Goal: Task Accomplishment & Management: Use online tool/utility

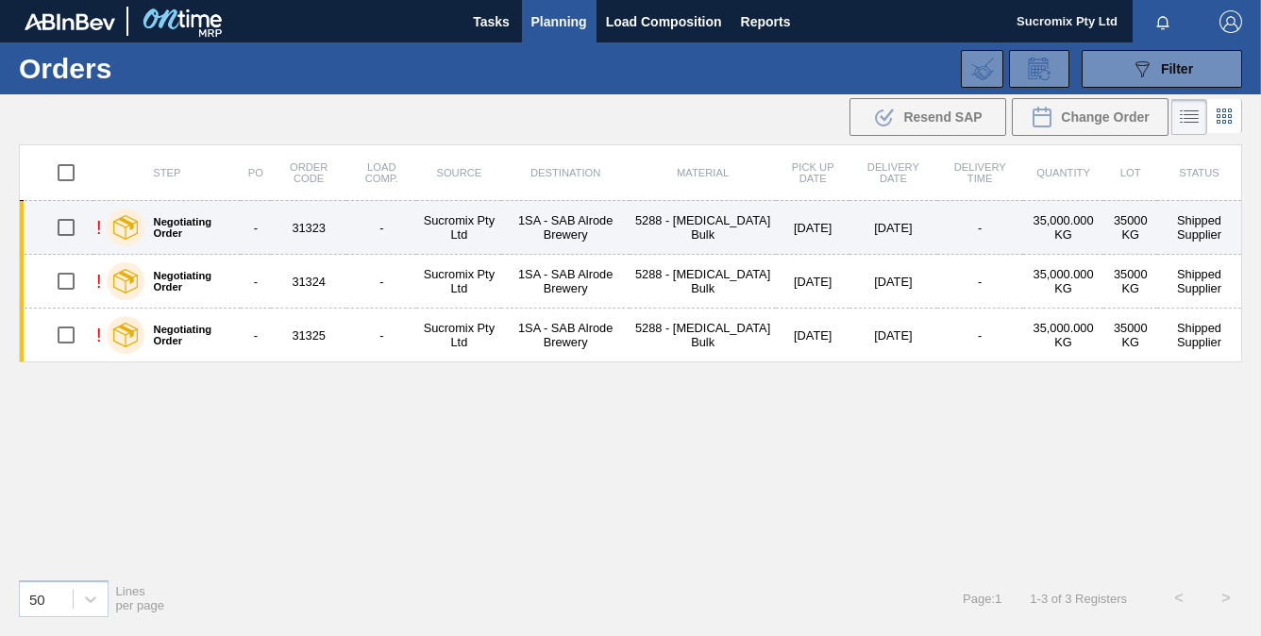
click at [55, 218] on input "checkbox" at bounding box center [66, 228] width 40 height 40
checkbox input "true"
click at [541, 227] on td "1SA - SAB Alrode Brewery" at bounding box center [564, 228] width 127 height 54
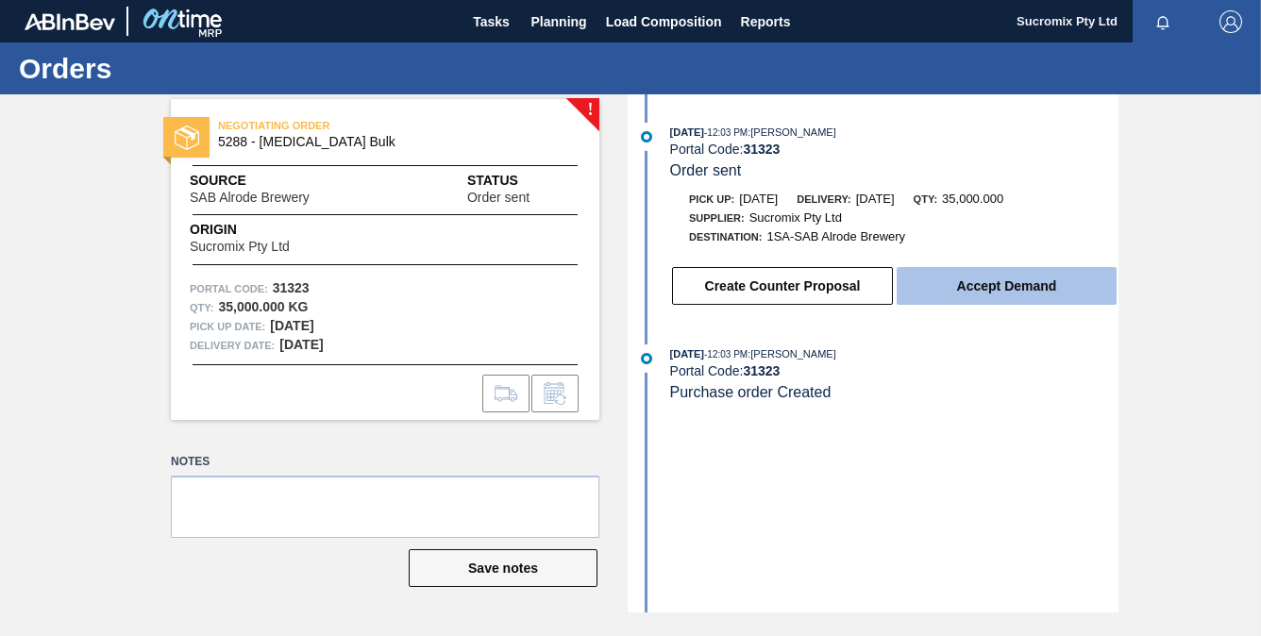
click at [989, 293] on button "Accept Demand" at bounding box center [1006, 286] width 220 height 38
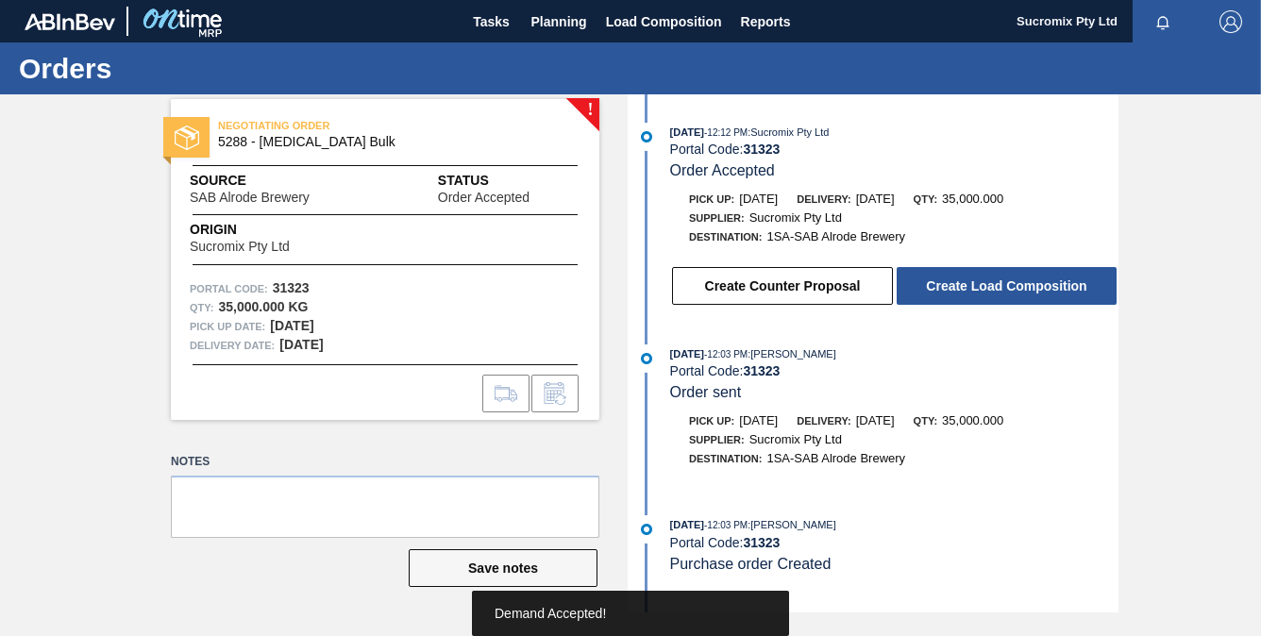
click at [989, 293] on button "Create Load Composition" at bounding box center [1006, 286] width 220 height 38
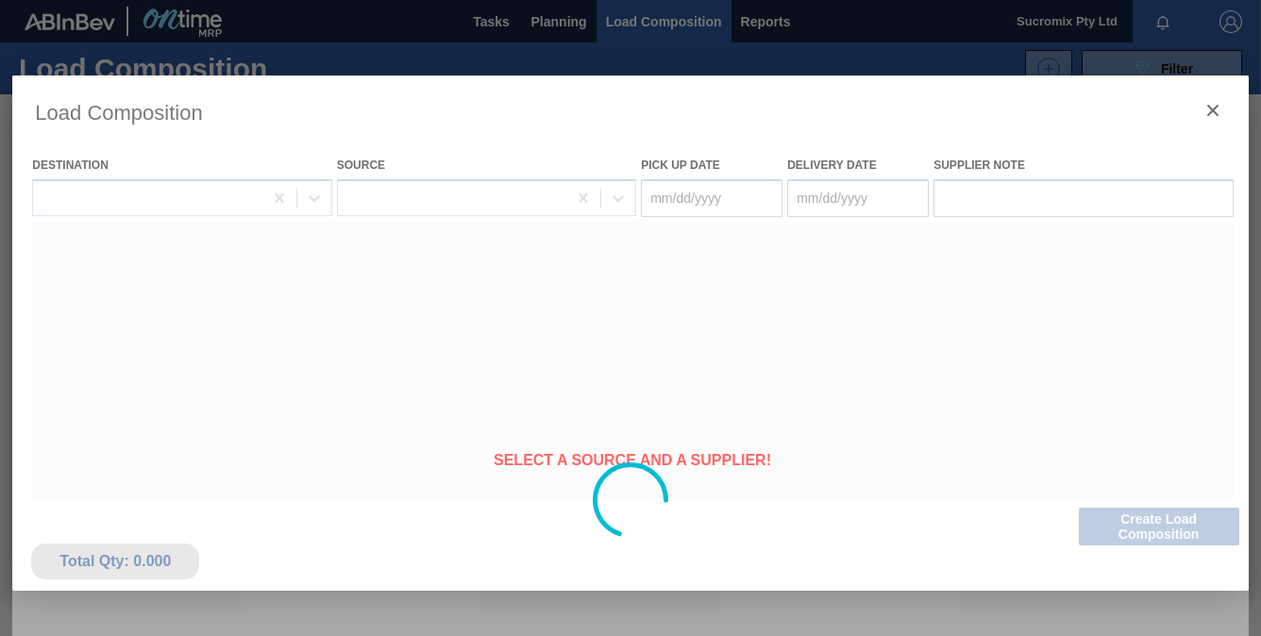
type Date "[DATE]"
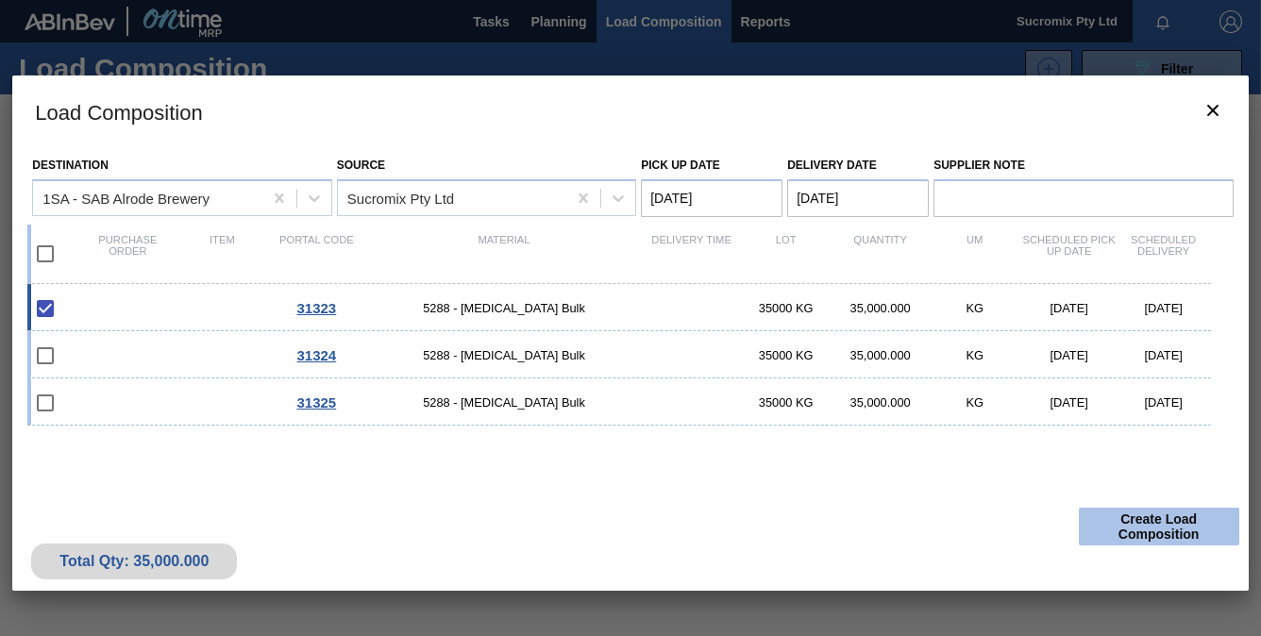
click at [1178, 522] on button "Create Load Composition" at bounding box center [1158, 527] width 160 height 38
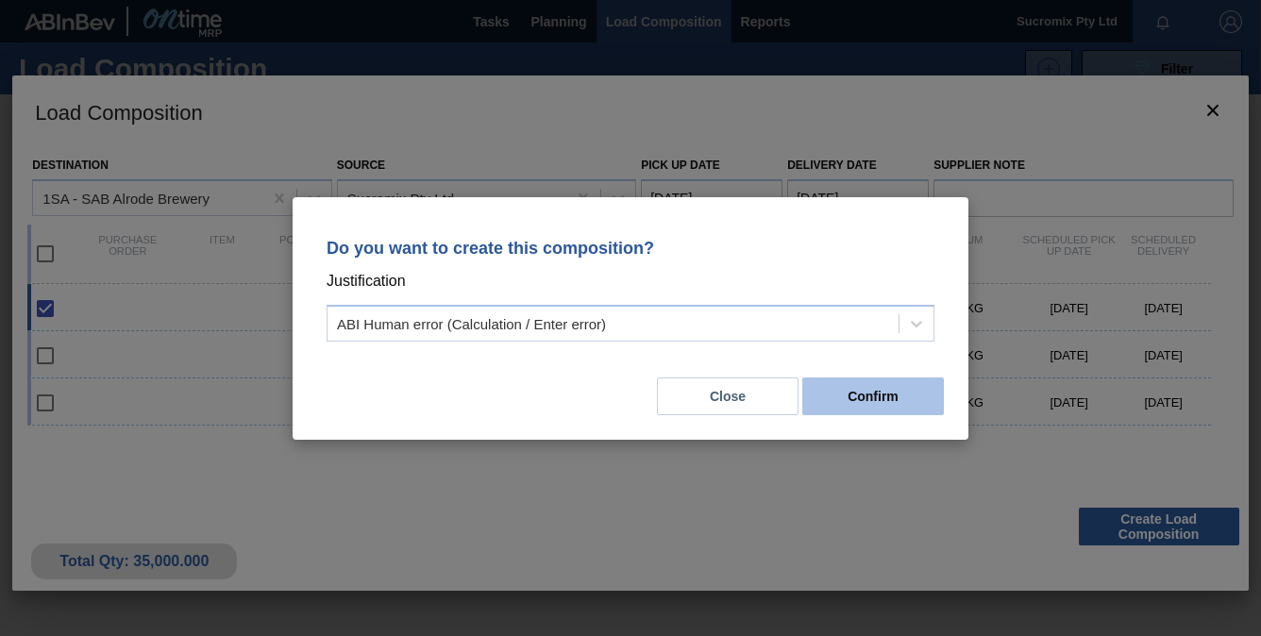
click at [860, 396] on button "Confirm" at bounding box center [873, 396] width 142 height 38
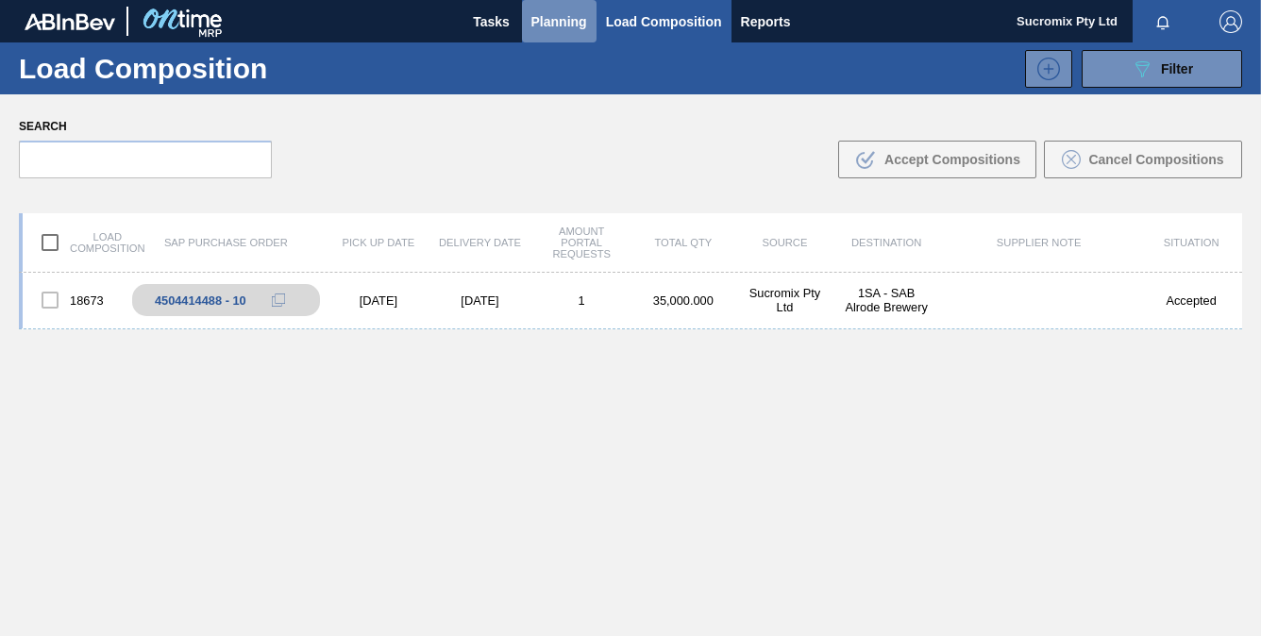
click at [561, 20] on span "Planning" at bounding box center [559, 21] width 56 height 23
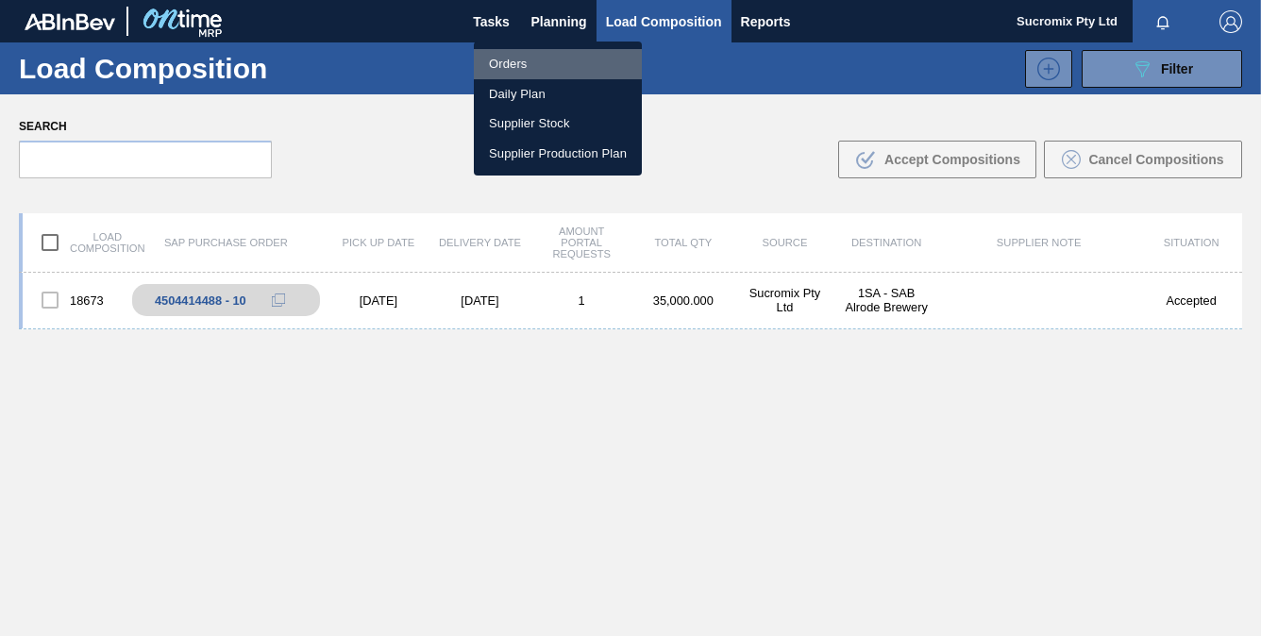
click at [536, 67] on li "Orders" at bounding box center [558, 64] width 168 height 30
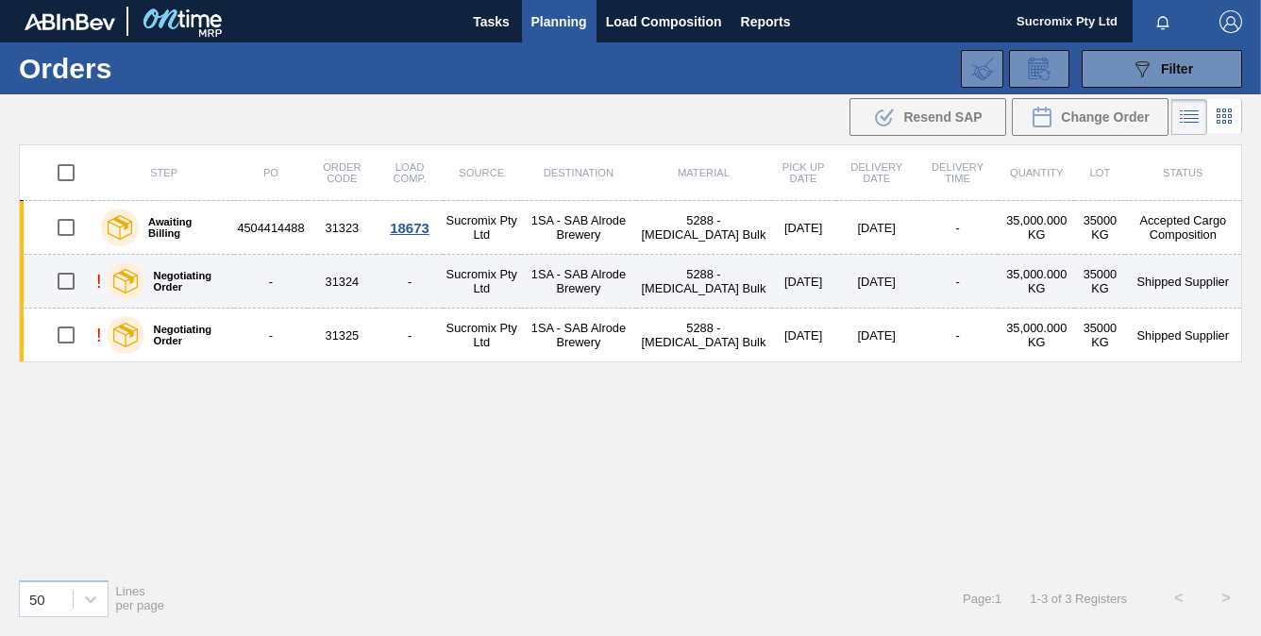
click at [63, 283] on input "checkbox" at bounding box center [66, 281] width 40 height 40
checkbox input "true"
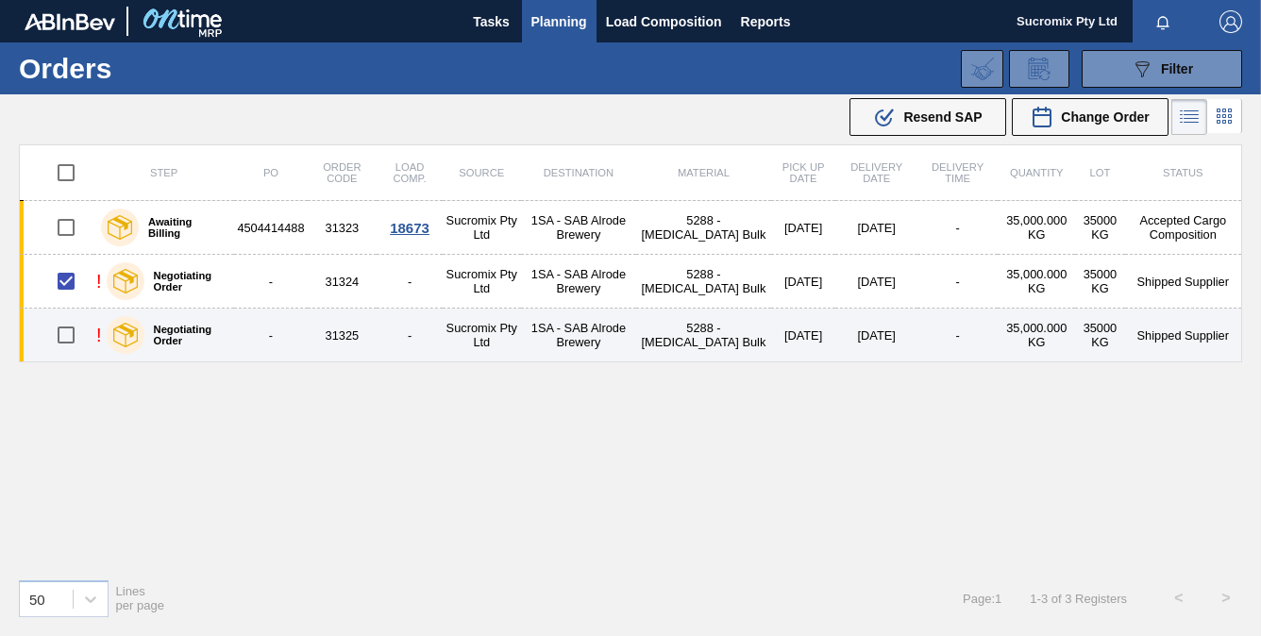
click at [69, 336] on input "checkbox" at bounding box center [66, 335] width 40 height 40
checkbox input "true"
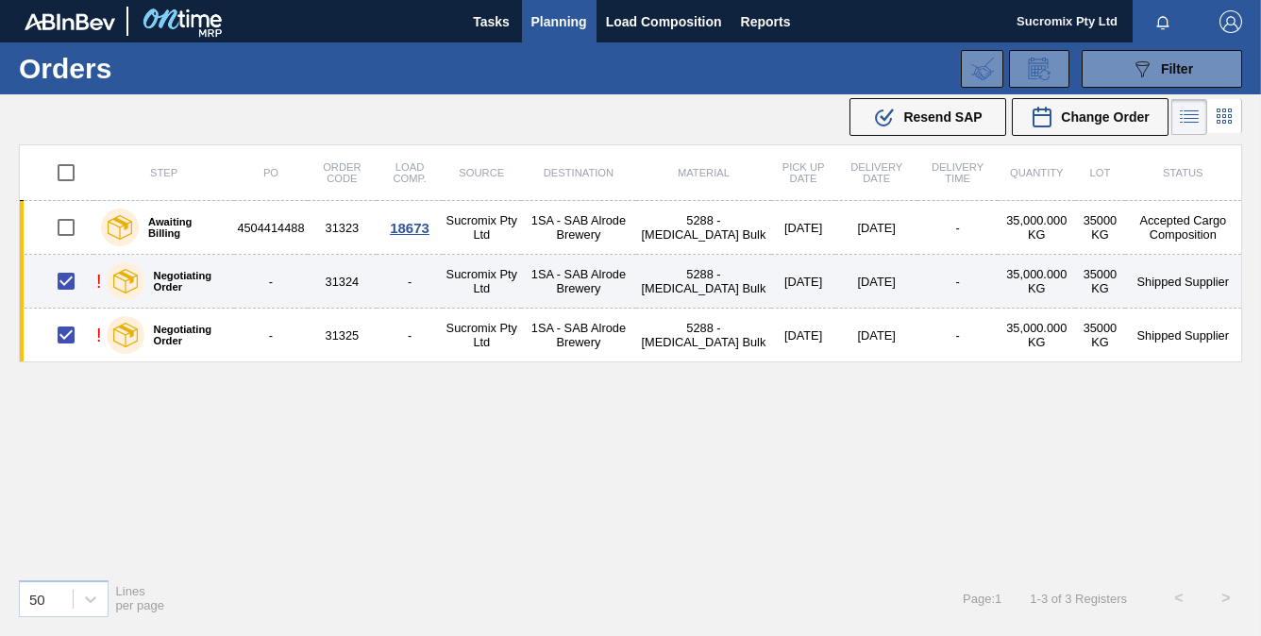
click at [541, 272] on td "1SA - SAB Alrode Brewery" at bounding box center [579, 282] width 116 height 54
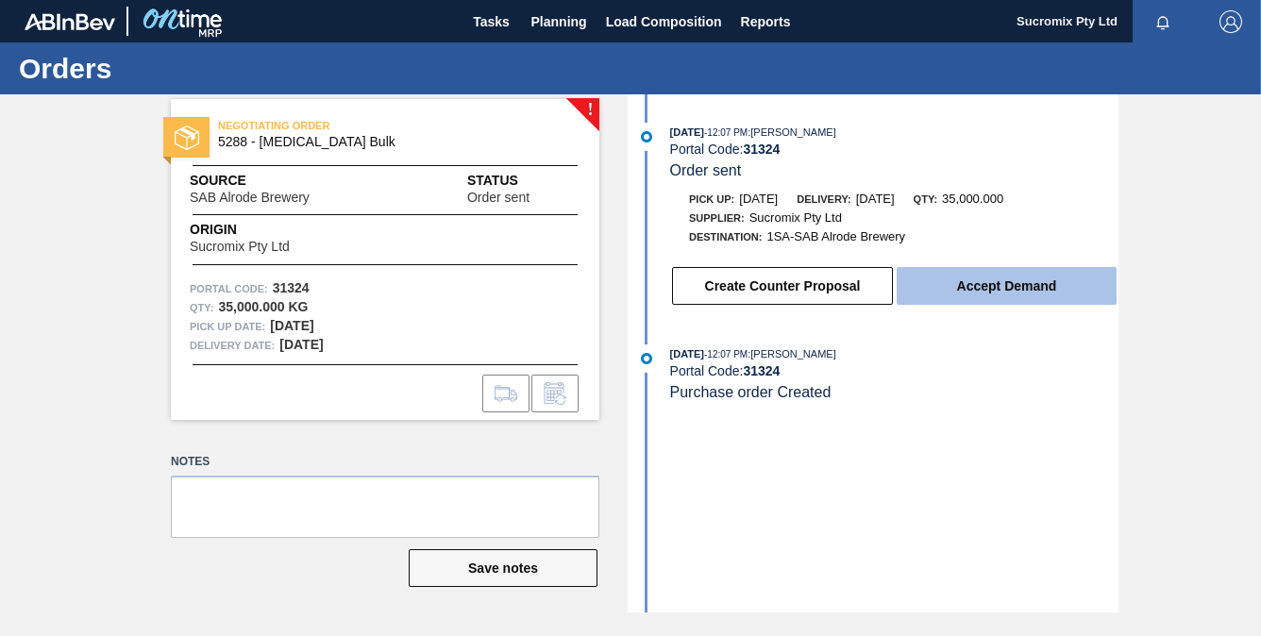
click at [1023, 291] on button "Accept Demand" at bounding box center [1006, 286] width 220 height 38
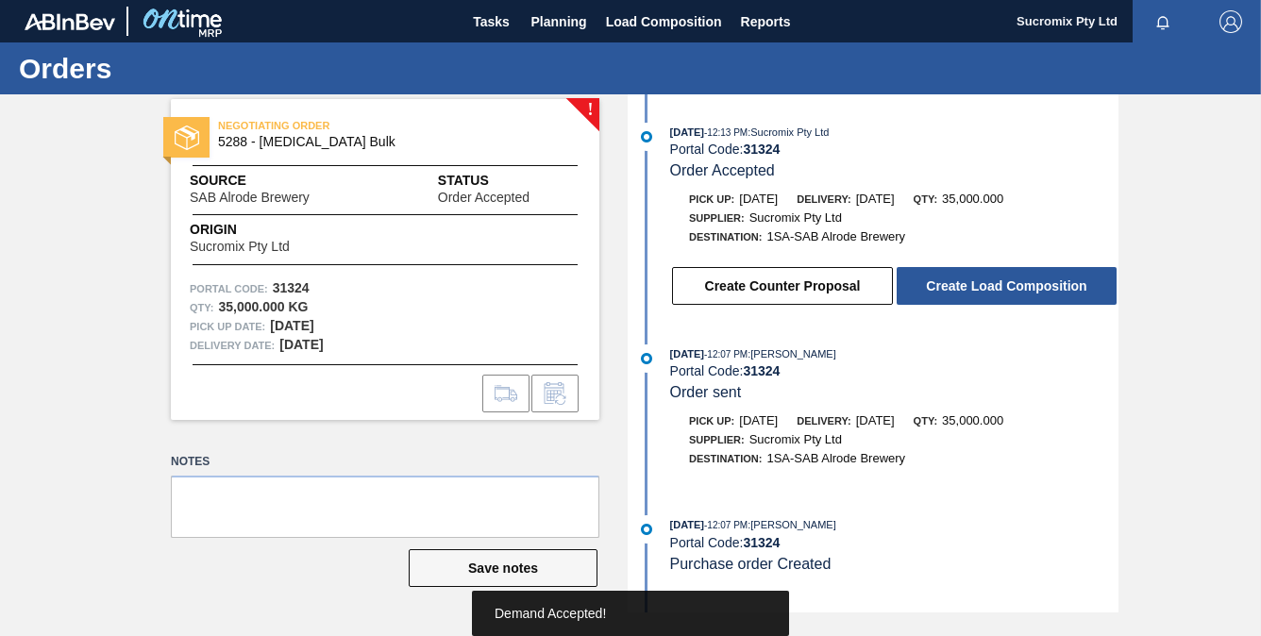
click at [1023, 291] on button "Create Load Composition" at bounding box center [1006, 286] width 220 height 38
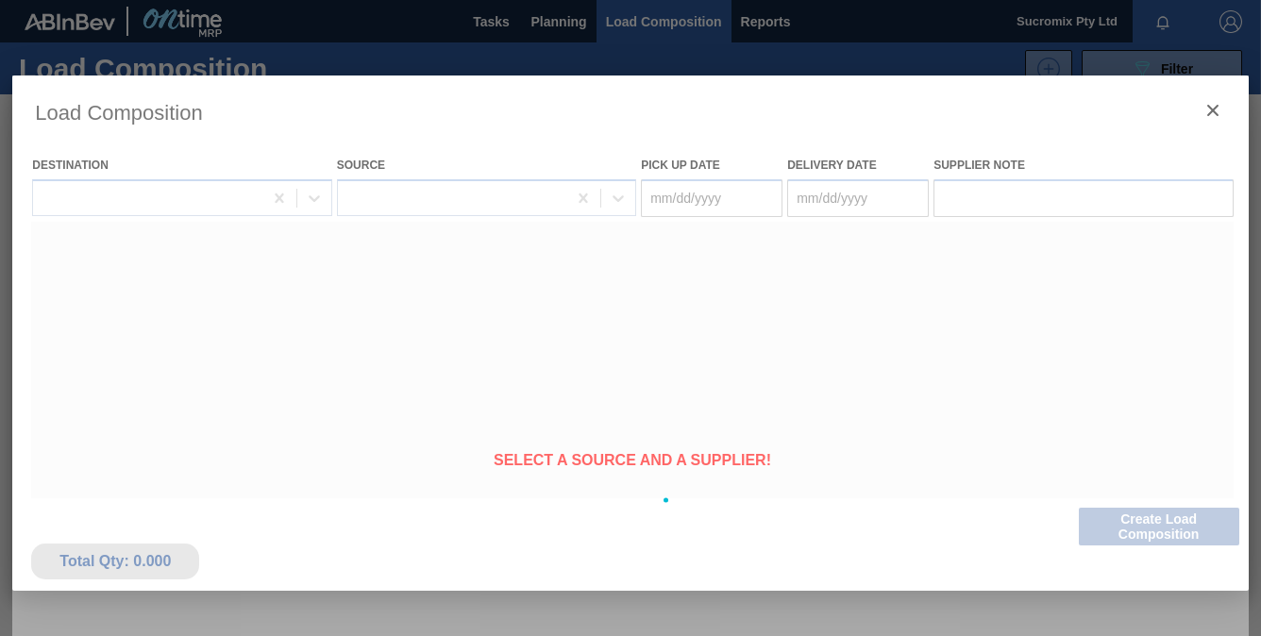
type Date "[DATE]"
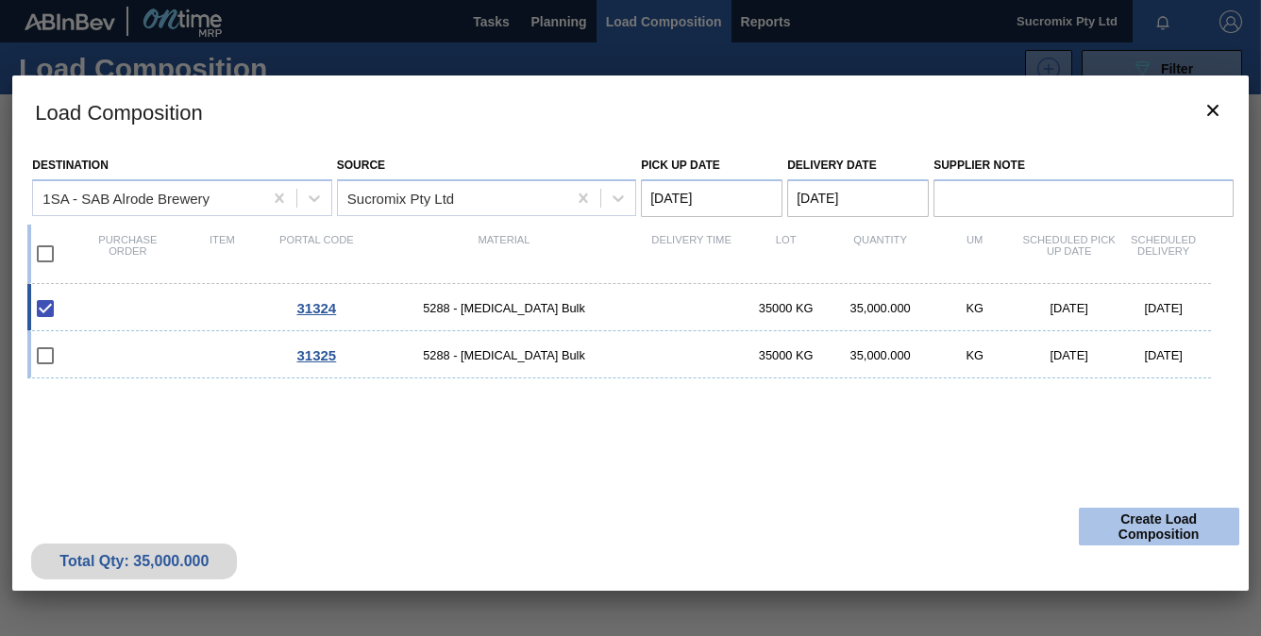
click at [1163, 526] on button "Create Load Composition" at bounding box center [1158, 527] width 160 height 38
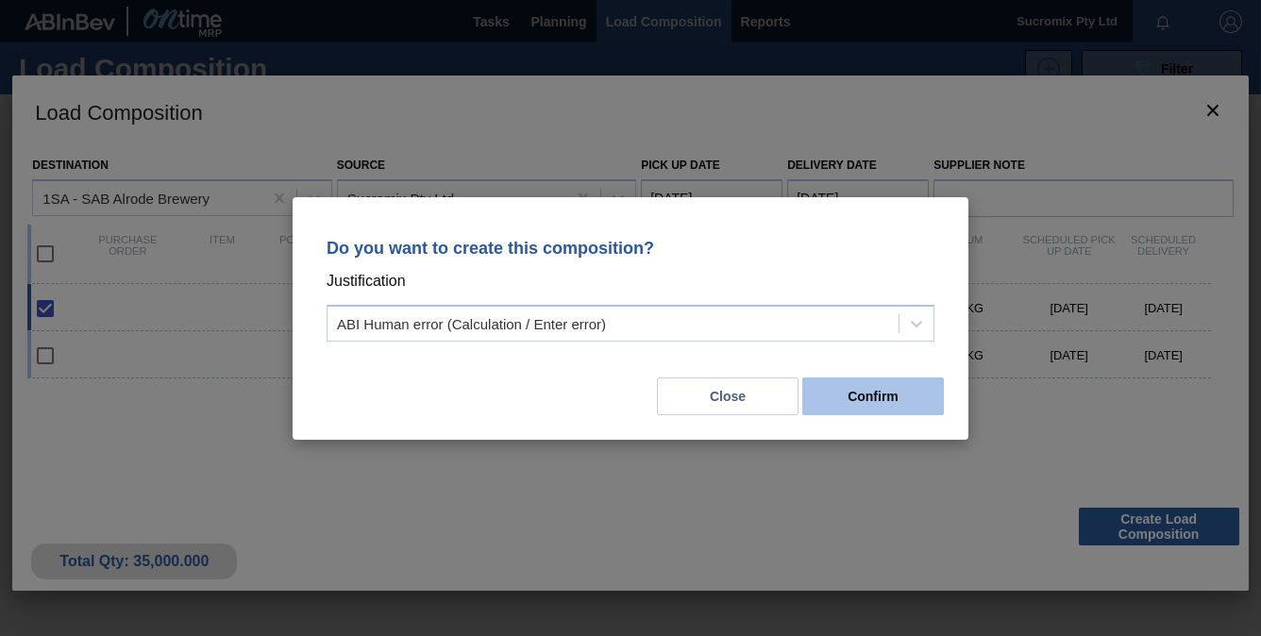
click at [893, 392] on button "Confirm" at bounding box center [873, 396] width 142 height 38
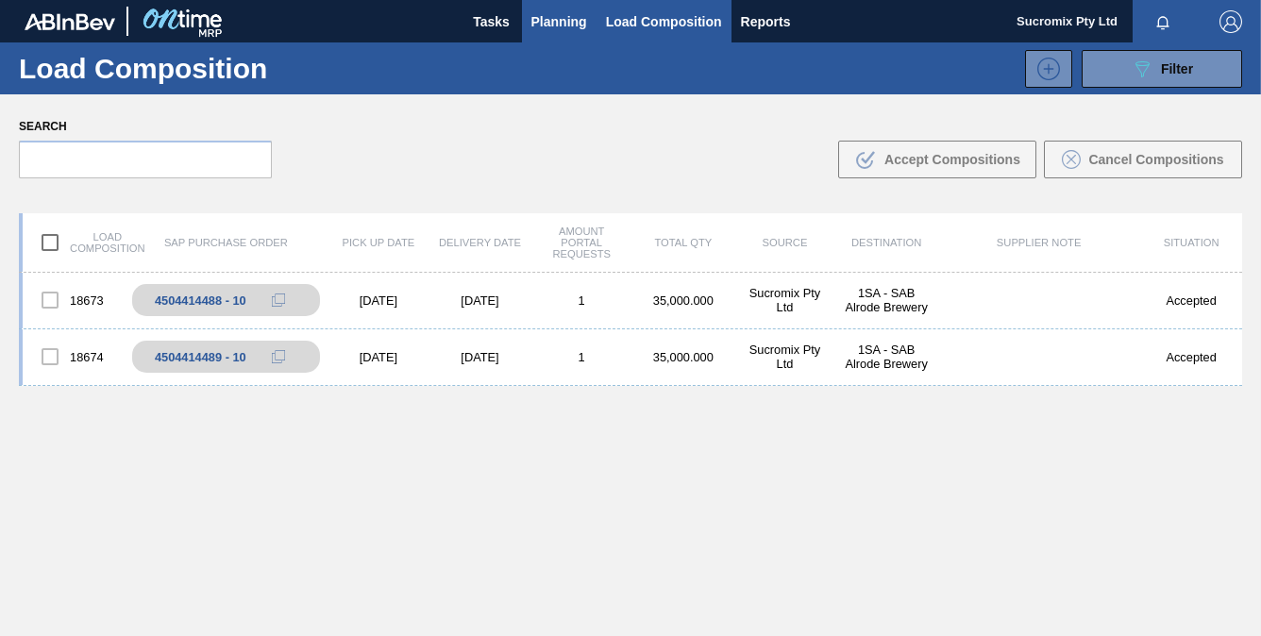
click at [555, 17] on span "Planning" at bounding box center [559, 21] width 56 height 23
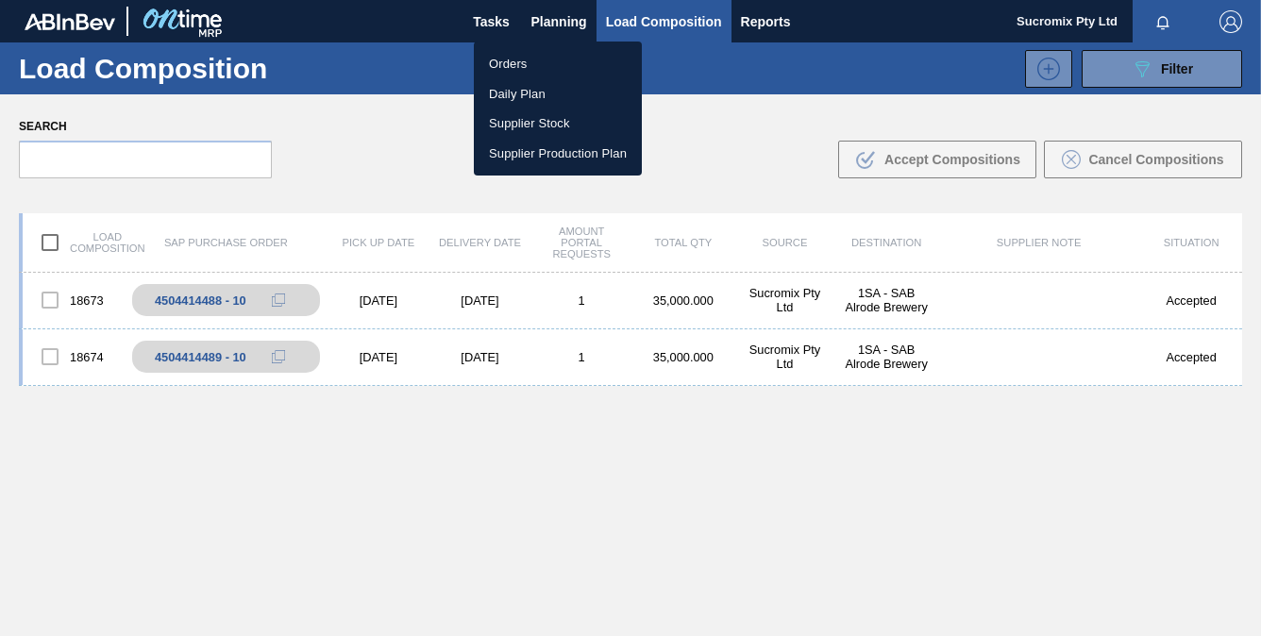
click at [539, 93] on li "Daily Plan" at bounding box center [558, 94] width 168 height 30
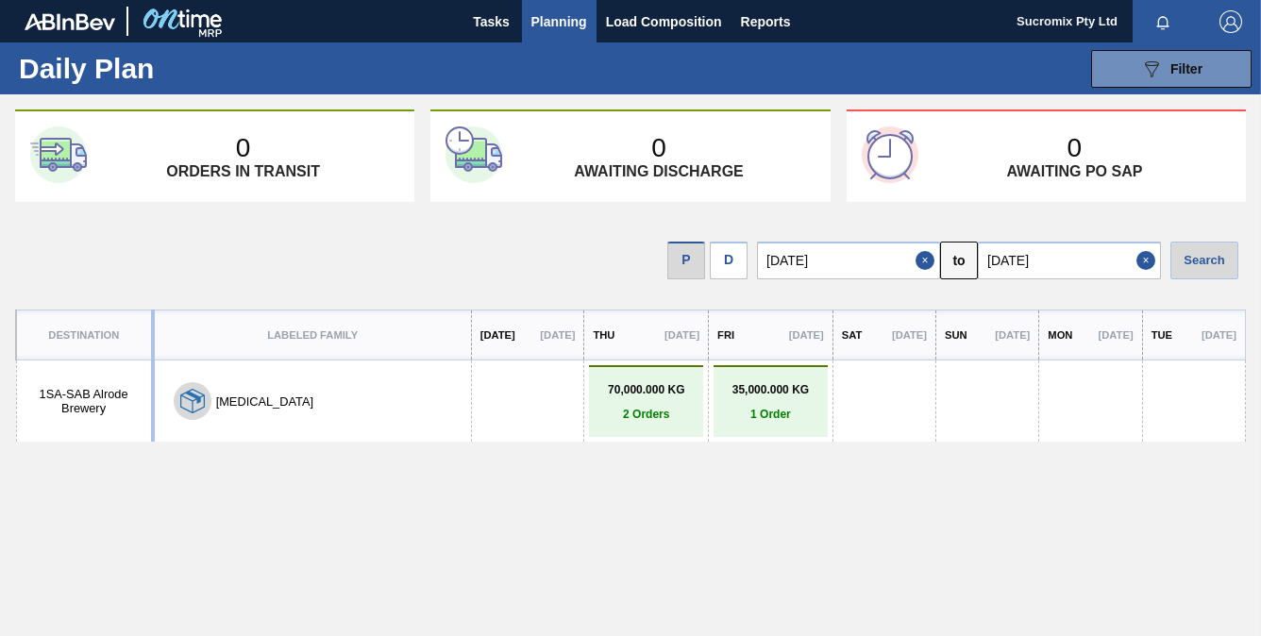
click at [559, 27] on span "Planning" at bounding box center [559, 21] width 56 height 23
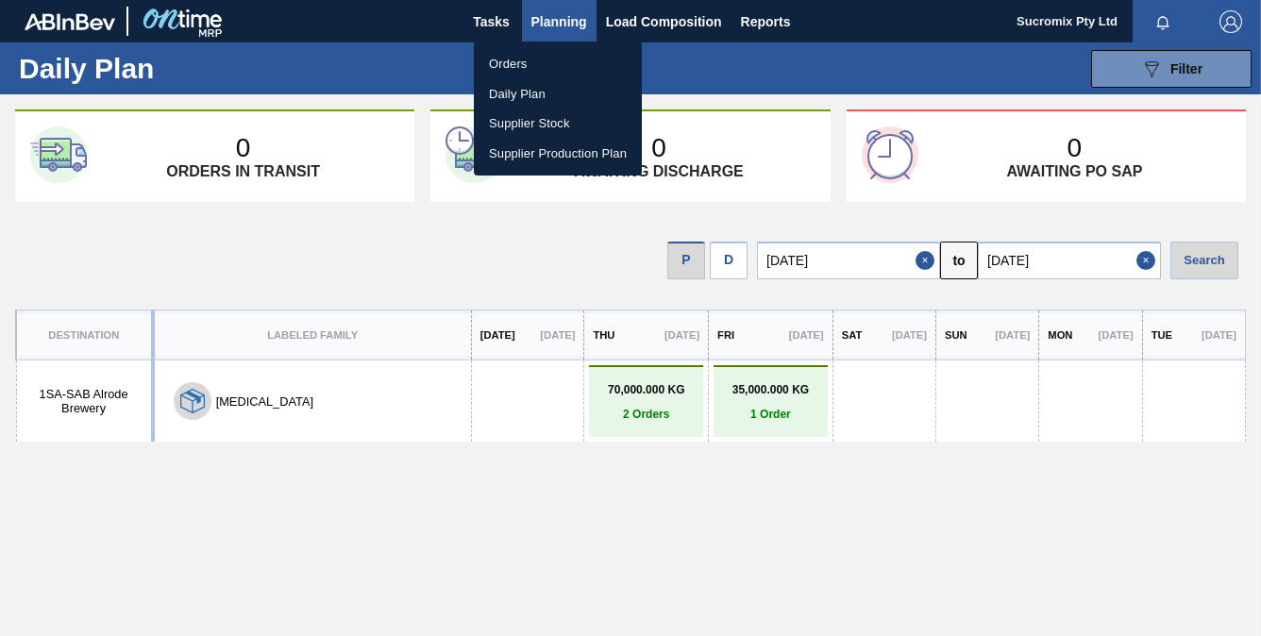
click at [518, 61] on li "Orders" at bounding box center [558, 64] width 168 height 30
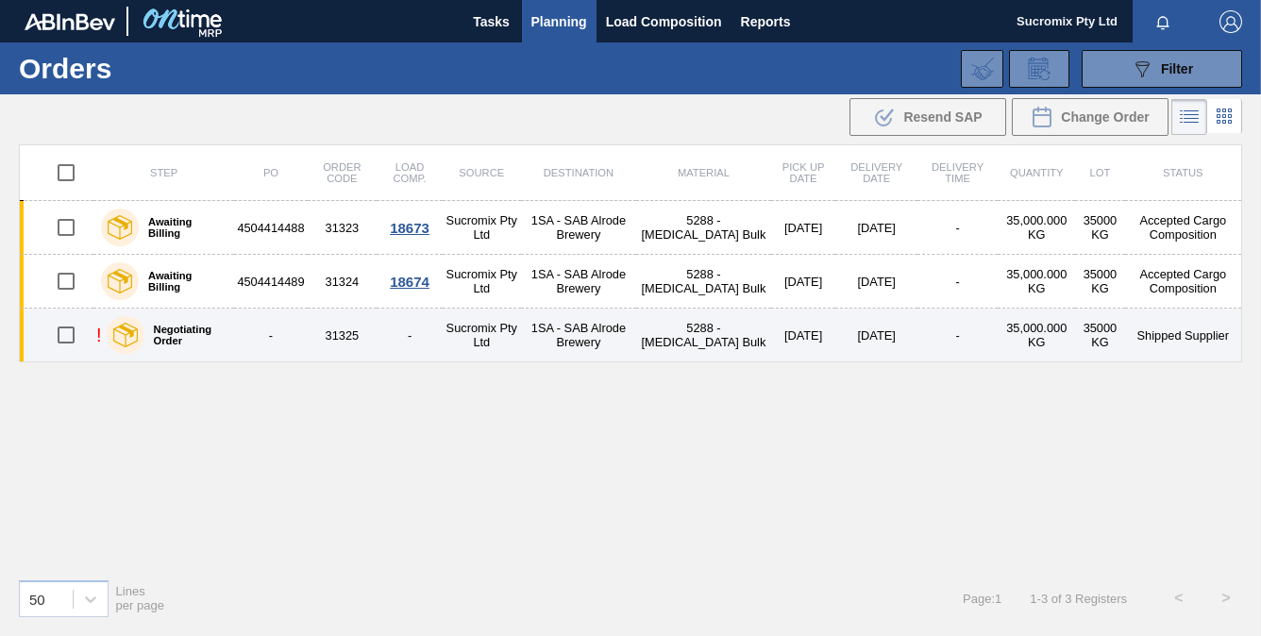
click at [183, 331] on label "Negotiating Order" at bounding box center [185, 335] width 83 height 23
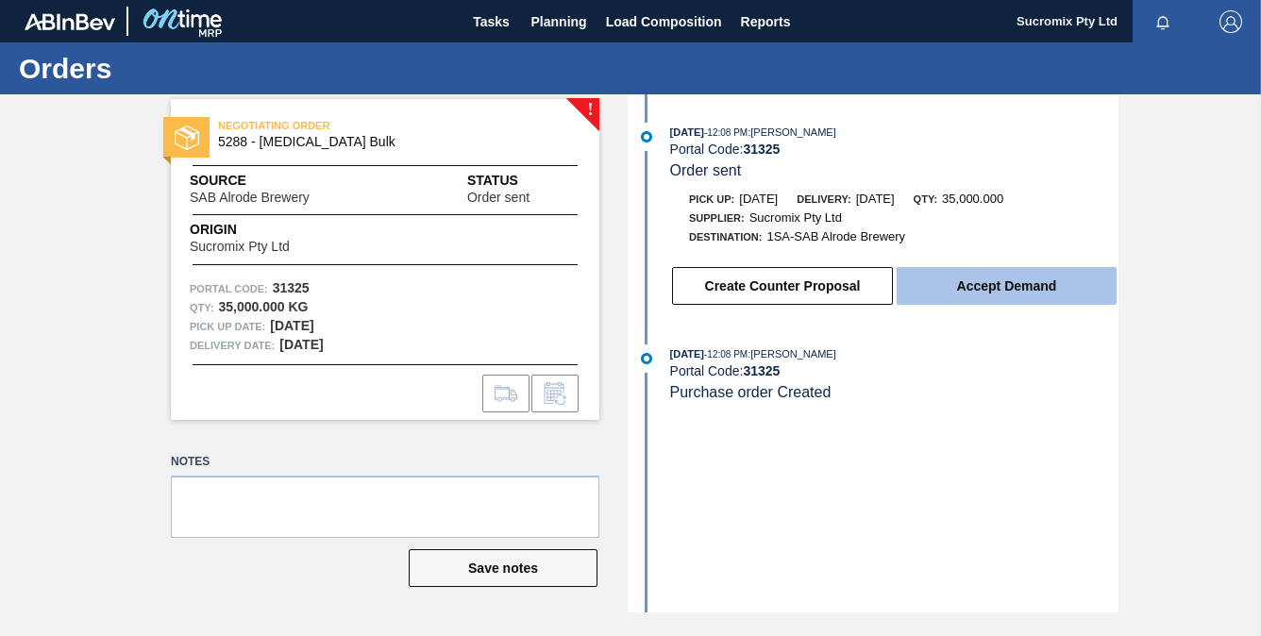
click at [1013, 291] on button "Accept Demand" at bounding box center [1006, 286] width 220 height 38
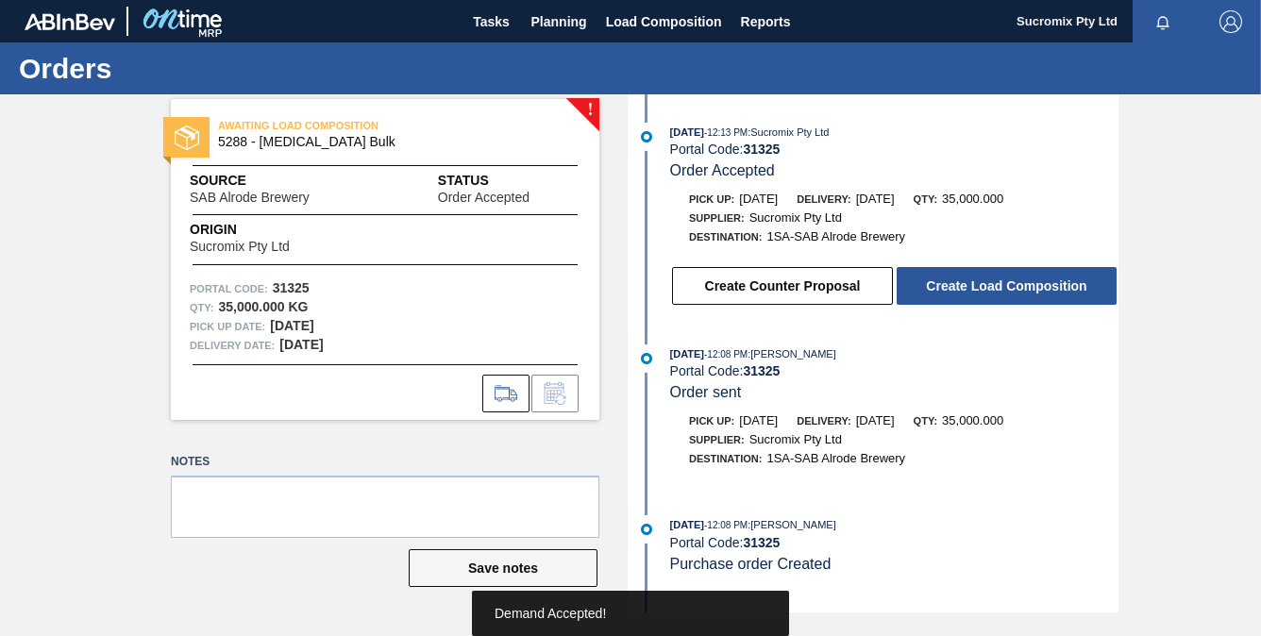
click at [1013, 291] on button "Create Load Composition" at bounding box center [1006, 286] width 220 height 38
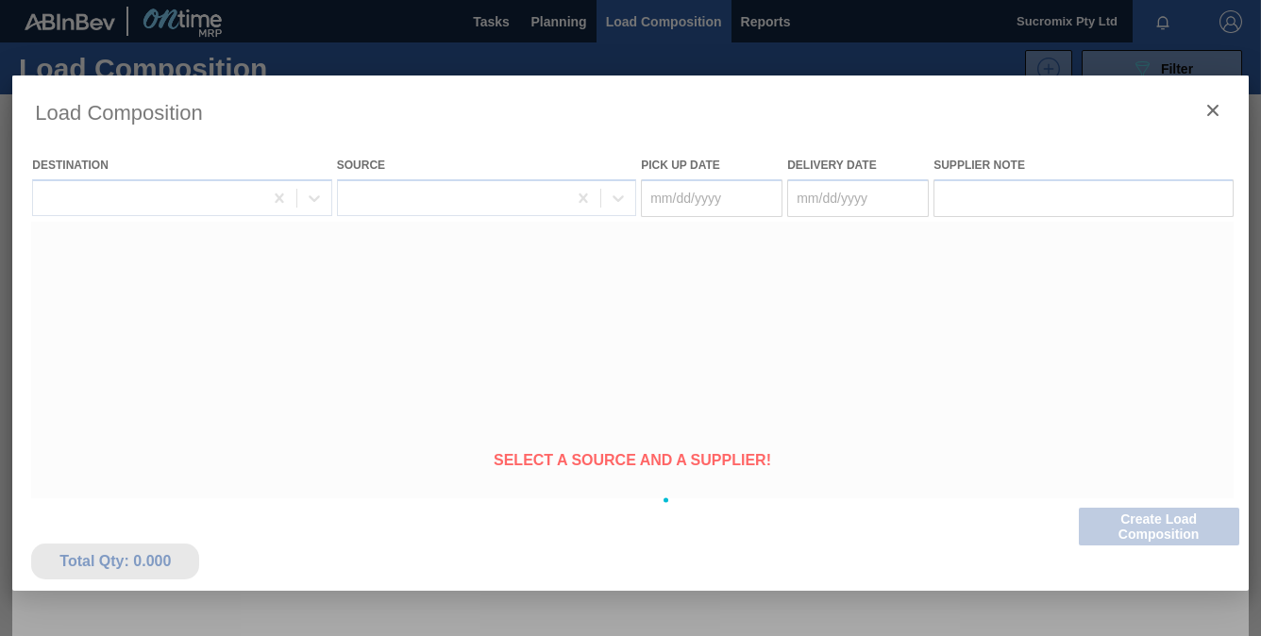
type Date "[DATE]"
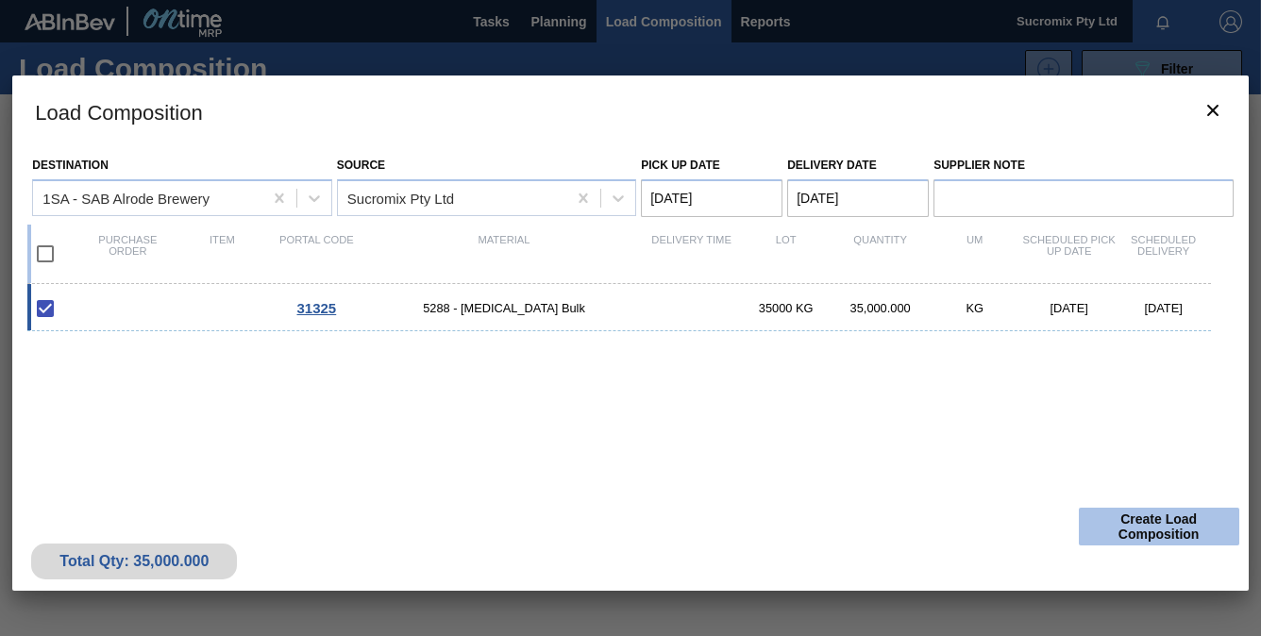
click at [1162, 521] on button "Create Load Composition" at bounding box center [1158, 527] width 160 height 38
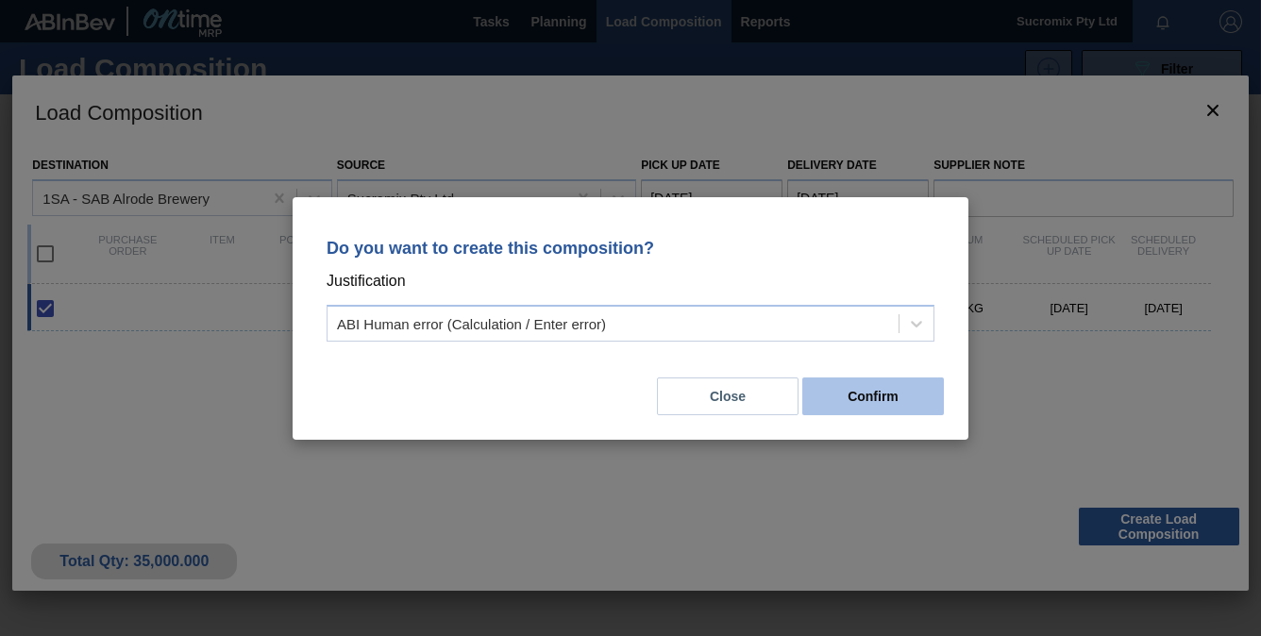
click at [892, 409] on button "Confirm" at bounding box center [873, 396] width 142 height 38
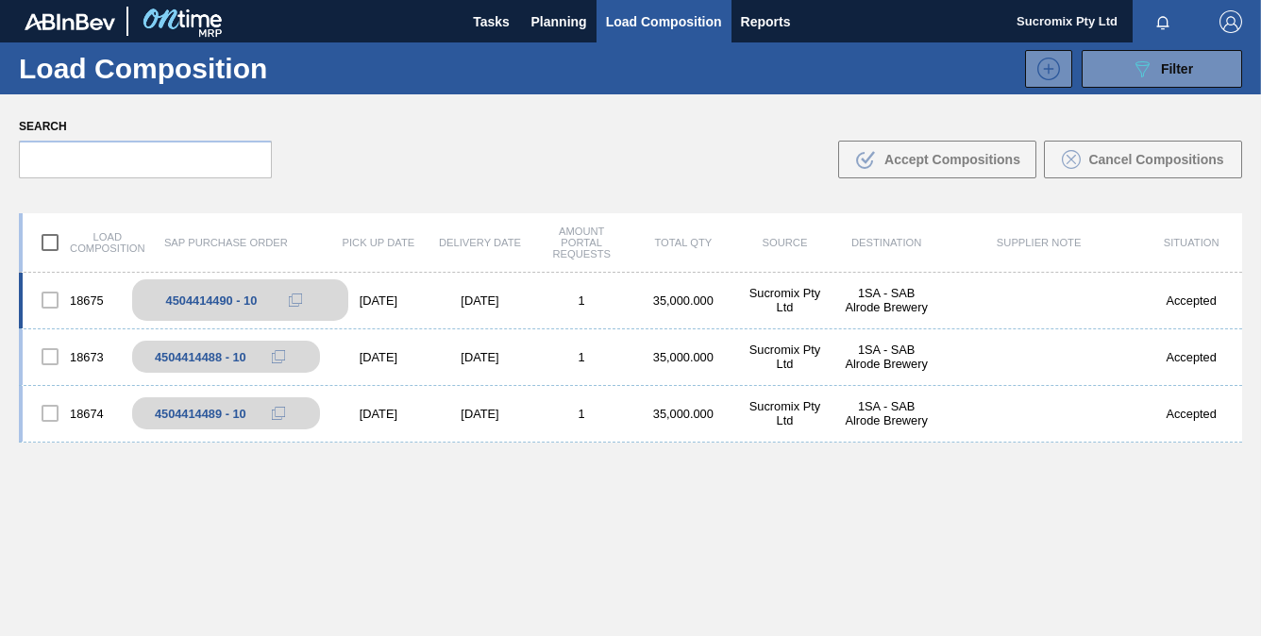
click at [243, 296] on div "4504414490 - 10" at bounding box center [212, 300] width 92 height 14
click at [202, 299] on div "4504414490 - 10" at bounding box center [212, 300] width 92 height 14
click at [493, 22] on span "Tasks" at bounding box center [492, 21] width 42 height 23
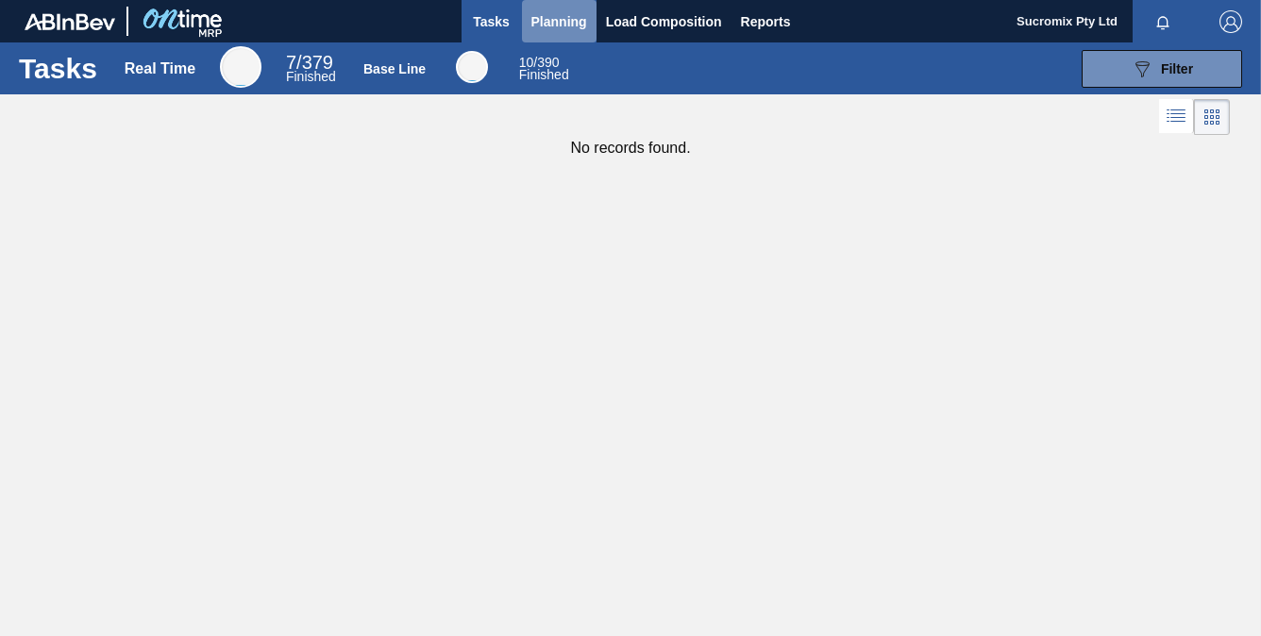
click at [559, 18] on span "Planning" at bounding box center [559, 21] width 56 height 23
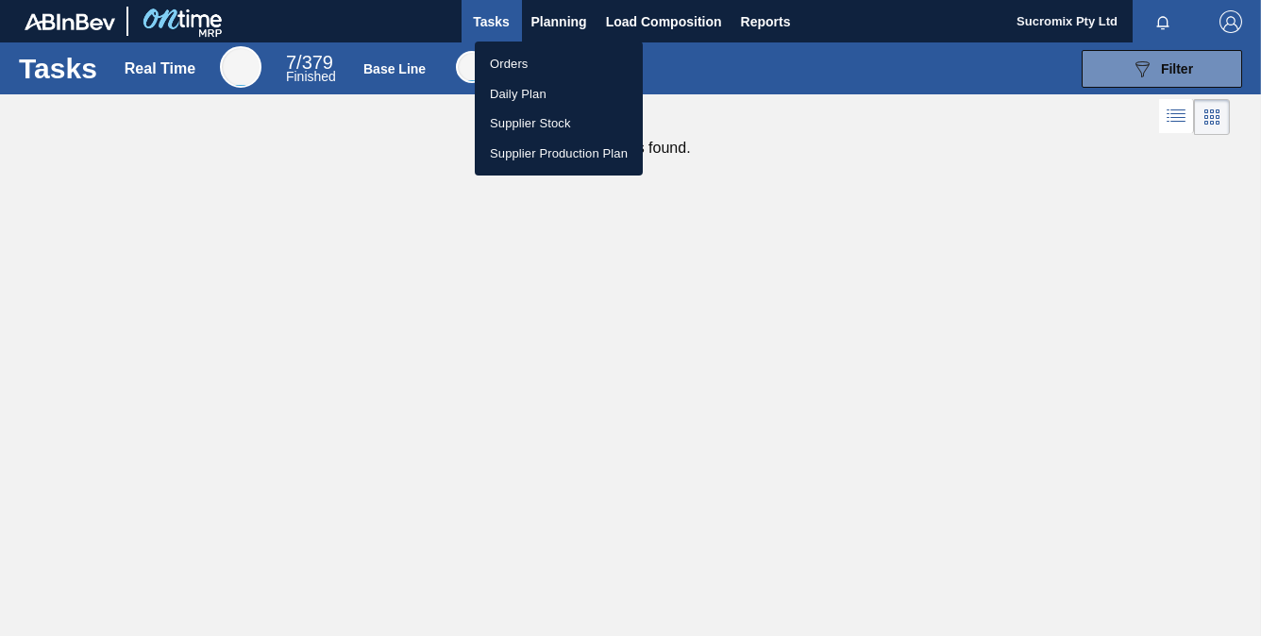
click at [658, 20] on div at bounding box center [630, 318] width 1261 height 636
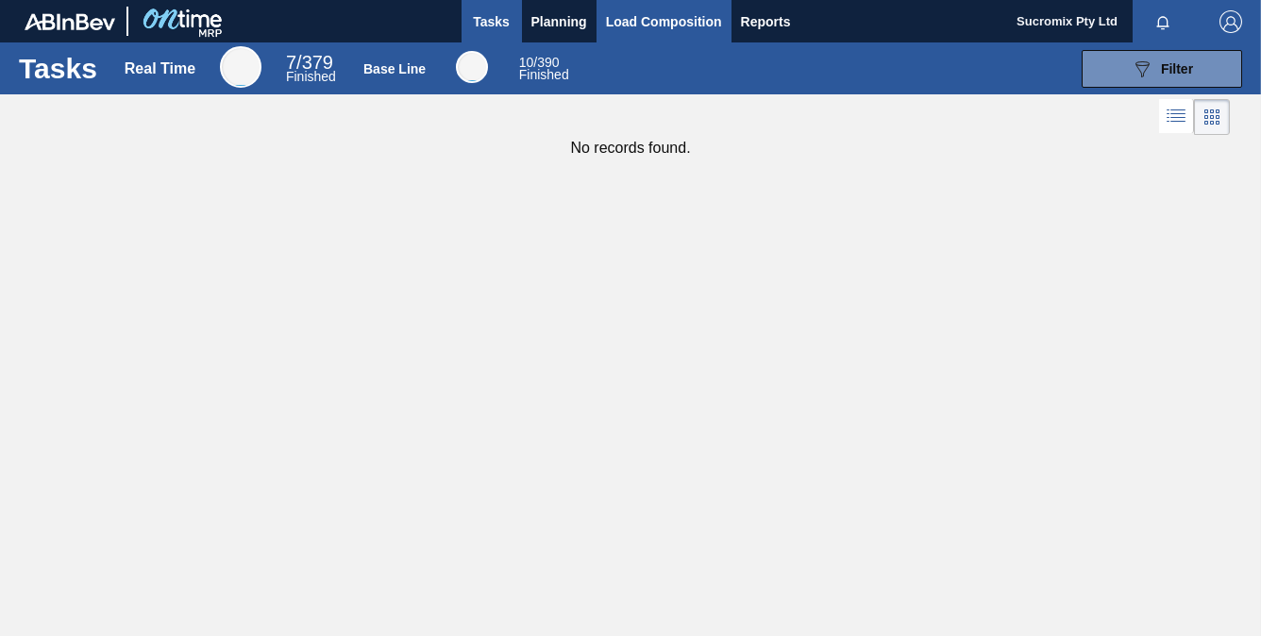
click at [655, 17] on span "Load Composition" at bounding box center [664, 21] width 116 height 23
